Goal: Transaction & Acquisition: Register for event/course

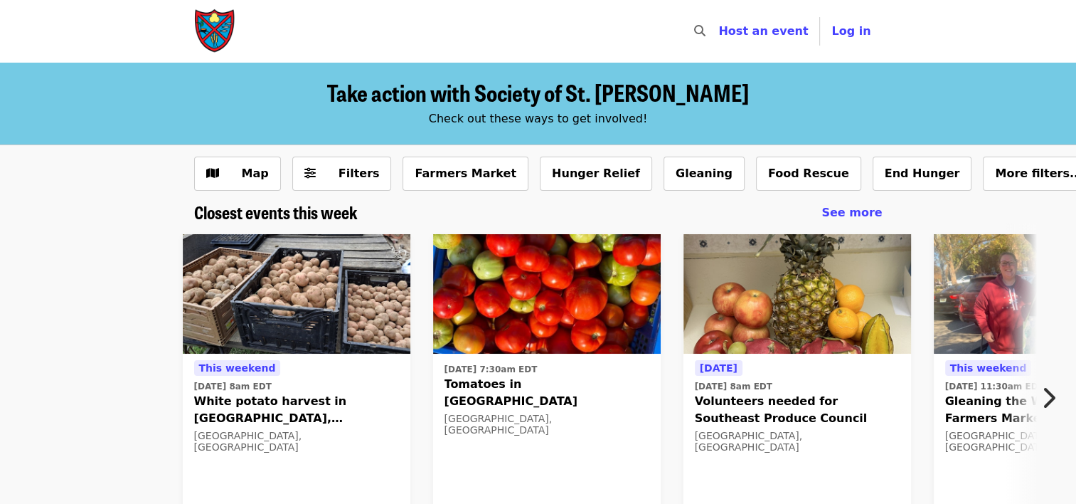
click at [1048, 394] on icon "chevron-right icon" at bounding box center [1048, 397] width 14 height 27
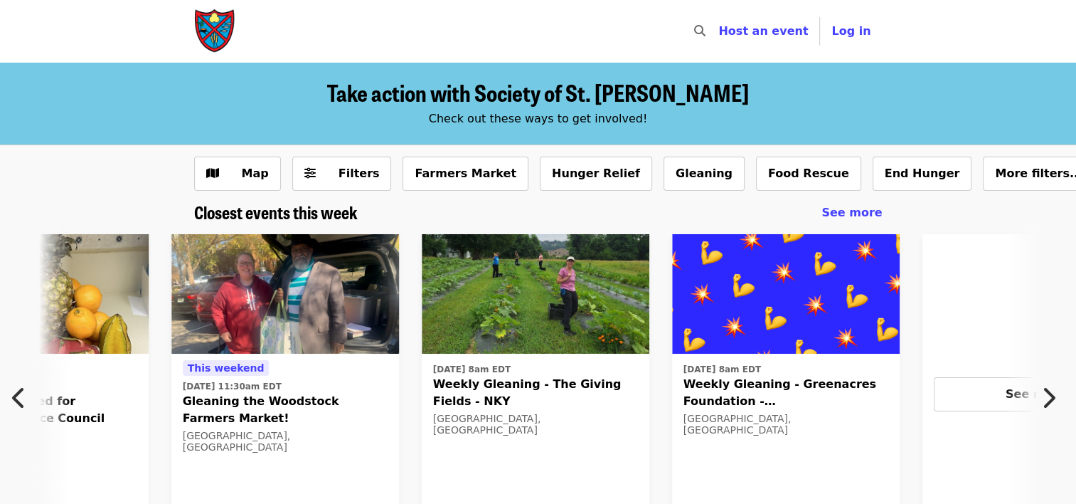
scroll to position [0, 765]
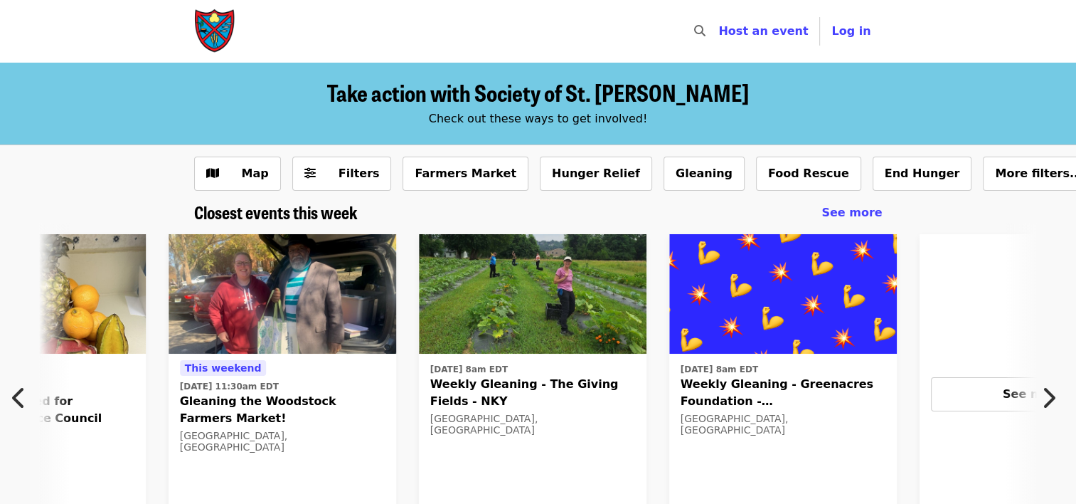
click at [1048, 394] on icon "chevron-right icon" at bounding box center [1048, 397] width 14 height 27
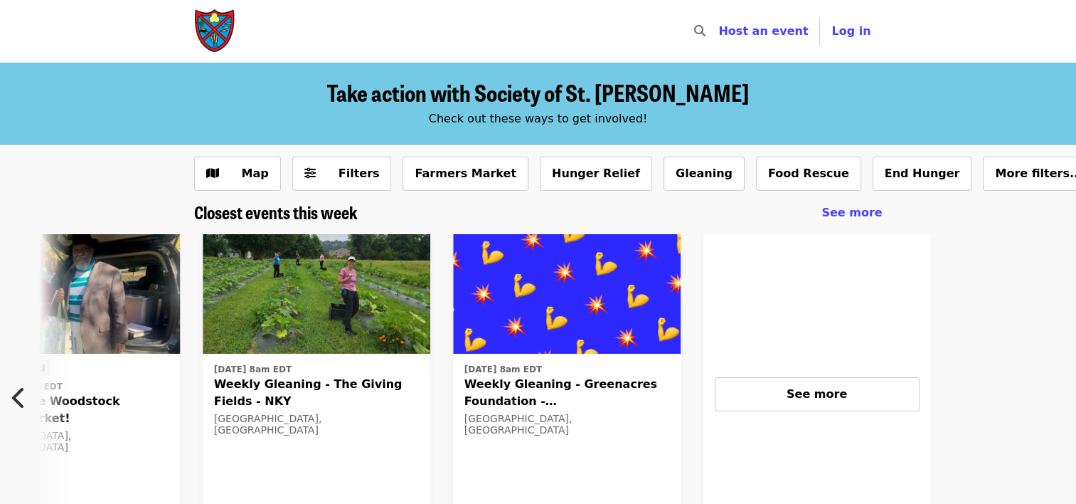
scroll to position [0, 1138]
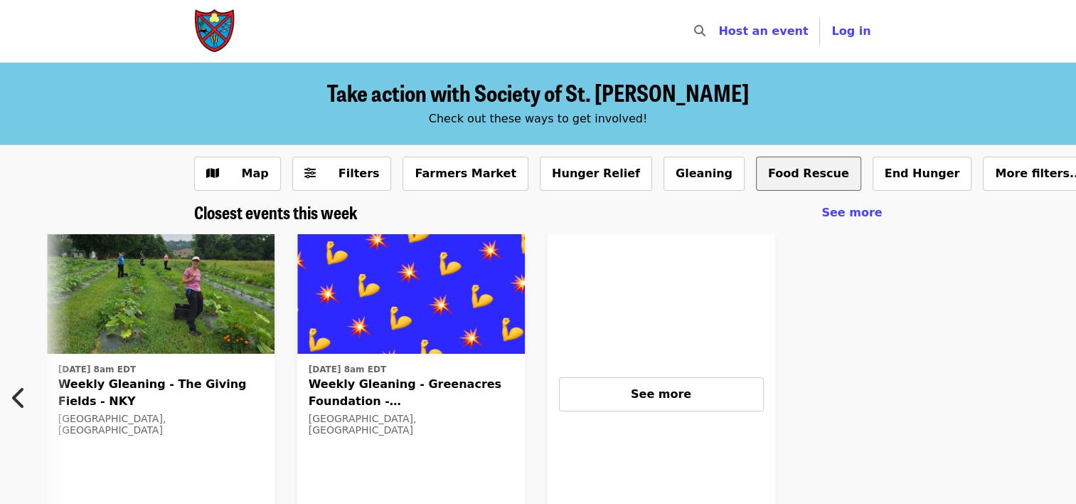
click at [756, 175] on button "Food Rescue" at bounding box center [808, 173] width 105 height 34
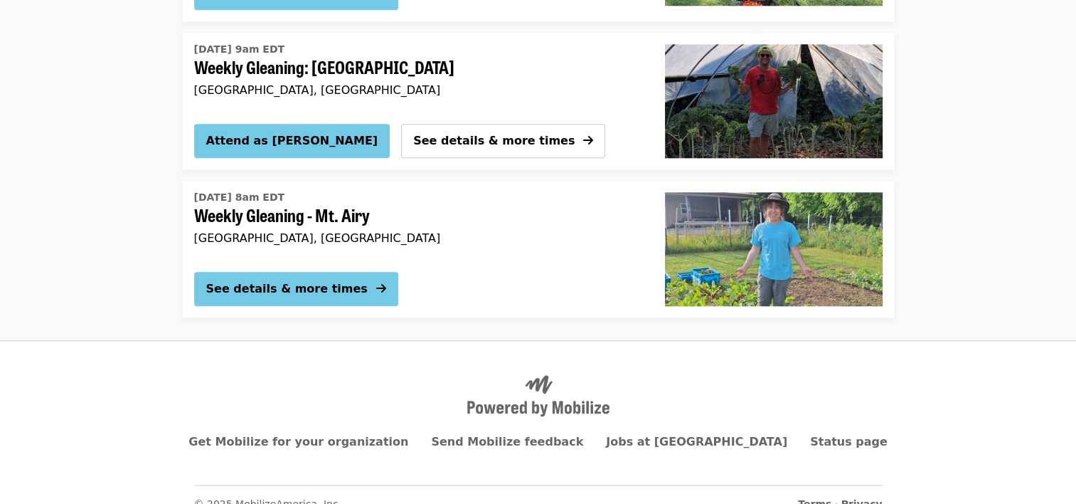
scroll to position [1667, 0]
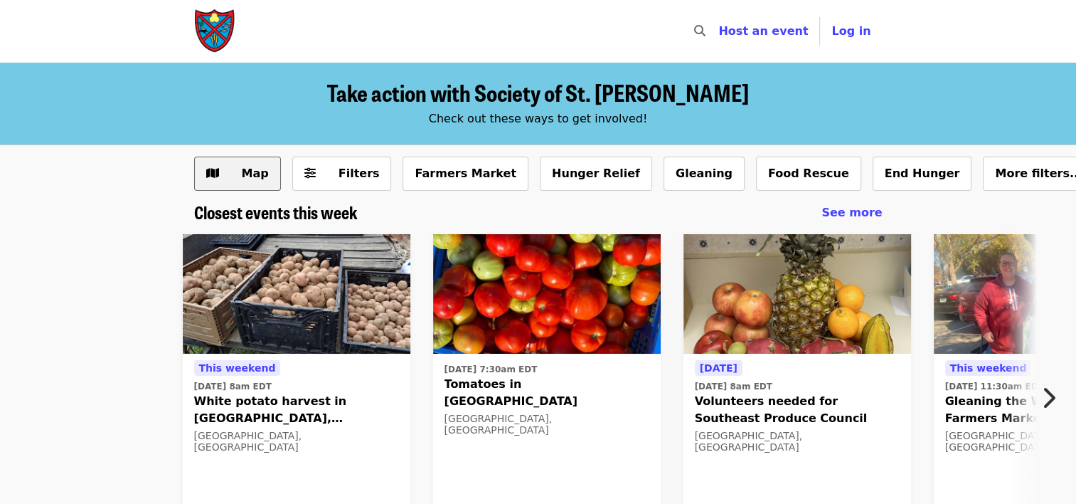
click at [245, 175] on span "Map" at bounding box center [255, 173] width 27 height 14
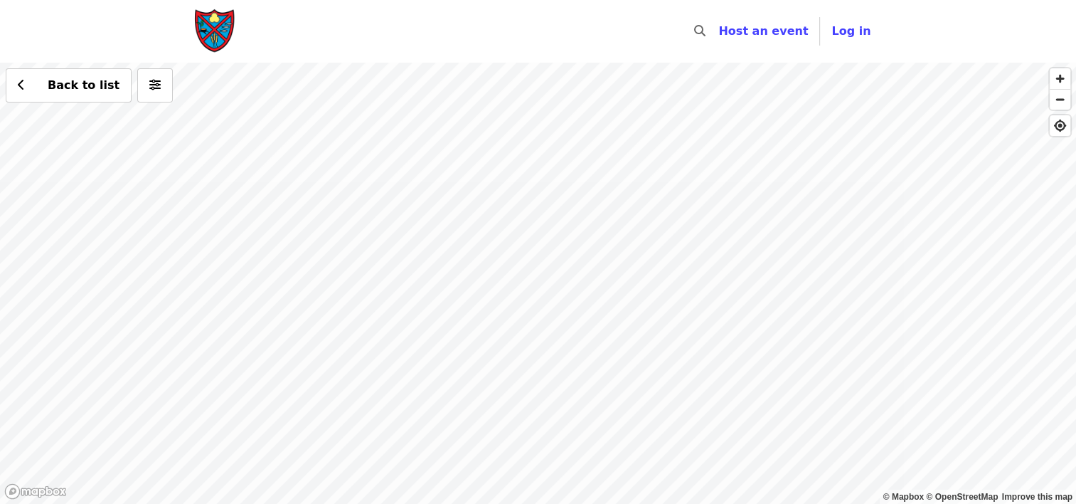
click at [548, 280] on div "Back to list" at bounding box center [538, 283] width 1076 height 441
drag, startPoint x: 858, startPoint y: 330, endPoint x: 498, endPoint y: 304, distance: 360.9
click at [498, 304] on div "Back to list" at bounding box center [538, 283] width 1076 height 441
drag, startPoint x: 720, startPoint y: 297, endPoint x: 578, endPoint y: 316, distance: 143.5
click at [578, 316] on div "Back to list" at bounding box center [538, 283] width 1076 height 441
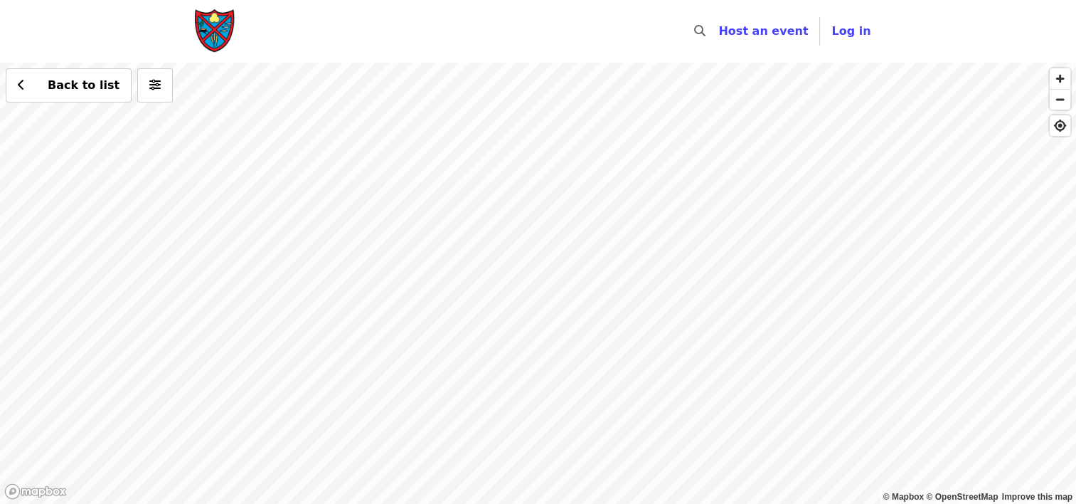
click at [573, 273] on div "Back to list" at bounding box center [538, 283] width 1076 height 441
click at [575, 277] on div "Back to list" at bounding box center [538, 283] width 1076 height 441
click at [573, 254] on div "Back to list" at bounding box center [538, 283] width 1076 height 441
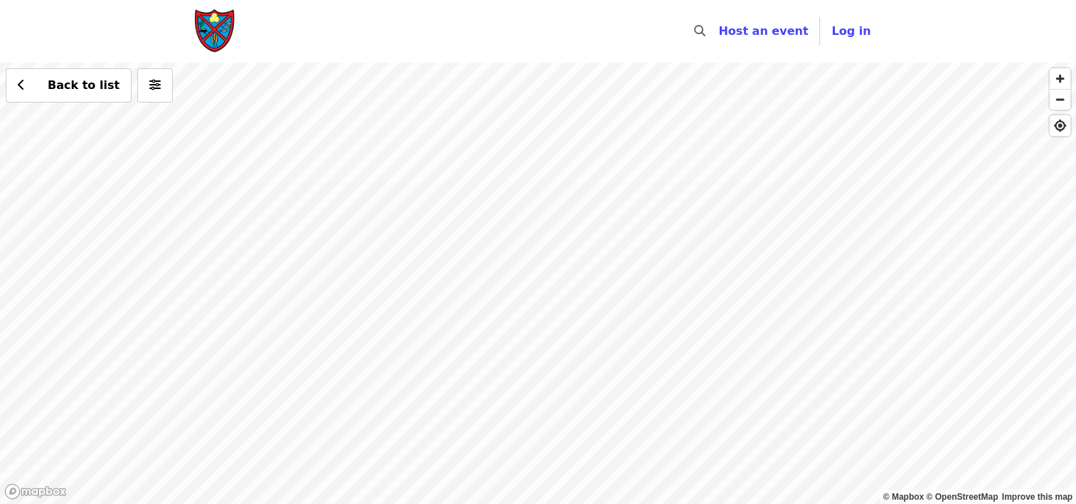
click at [573, 255] on div "Back to list" at bounding box center [538, 283] width 1076 height 441
click at [570, 245] on div "Back to list" at bounding box center [538, 283] width 1076 height 441
click at [568, 232] on div "Back to list" at bounding box center [538, 283] width 1076 height 441
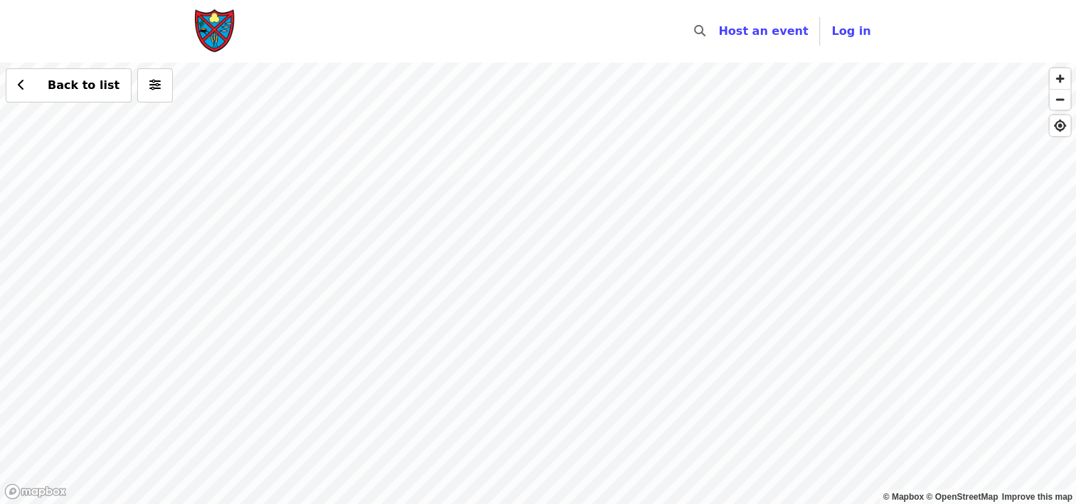
click at [563, 203] on div "Back to list" at bounding box center [538, 283] width 1076 height 441
click at [566, 183] on div "Back to list" at bounding box center [538, 283] width 1076 height 441
click at [849, 35] on span "Log in" at bounding box center [851, 31] width 39 height 14
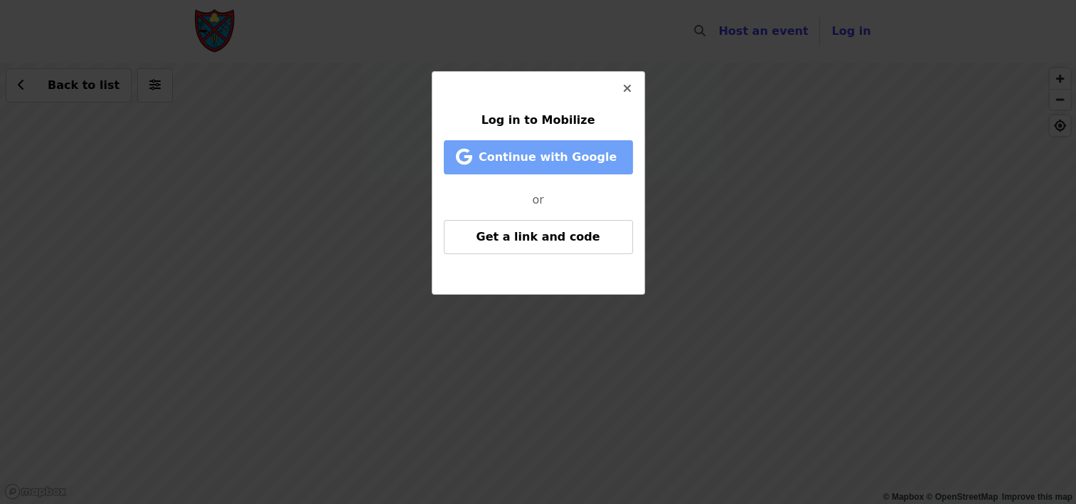
click at [506, 158] on span "Continue with Google" at bounding box center [548, 157] width 138 height 14
